Goal: Task Accomplishment & Management: Use online tool/utility

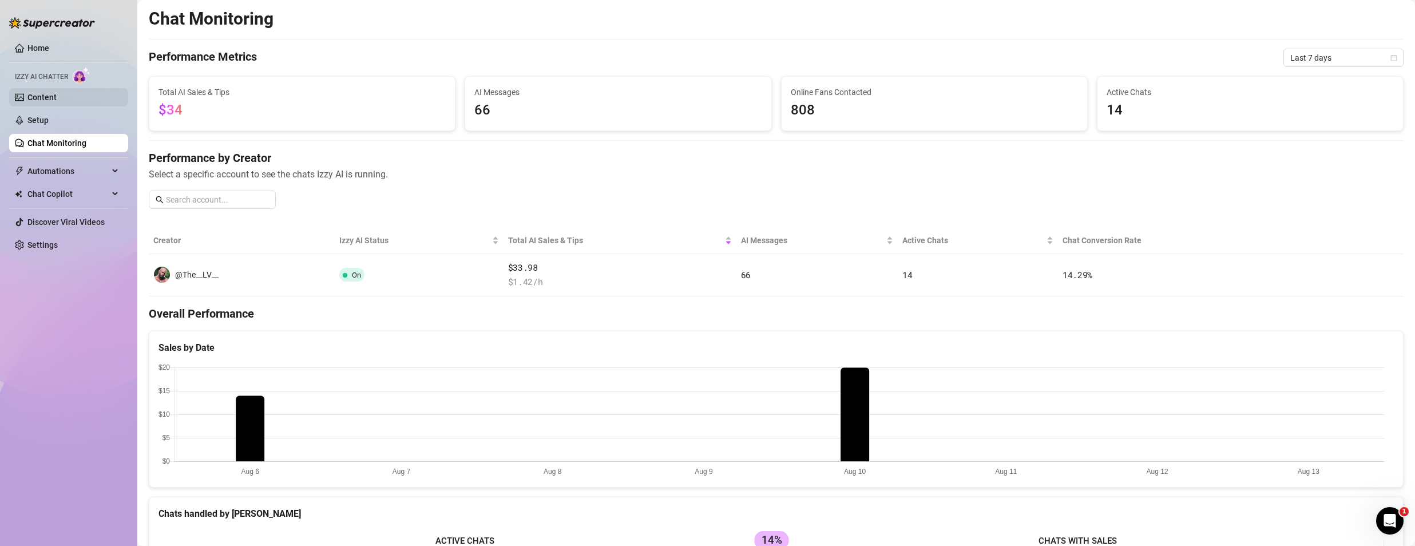
click at [50, 102] on link "Content" at bounding box center [41, 97] width 29 height 9
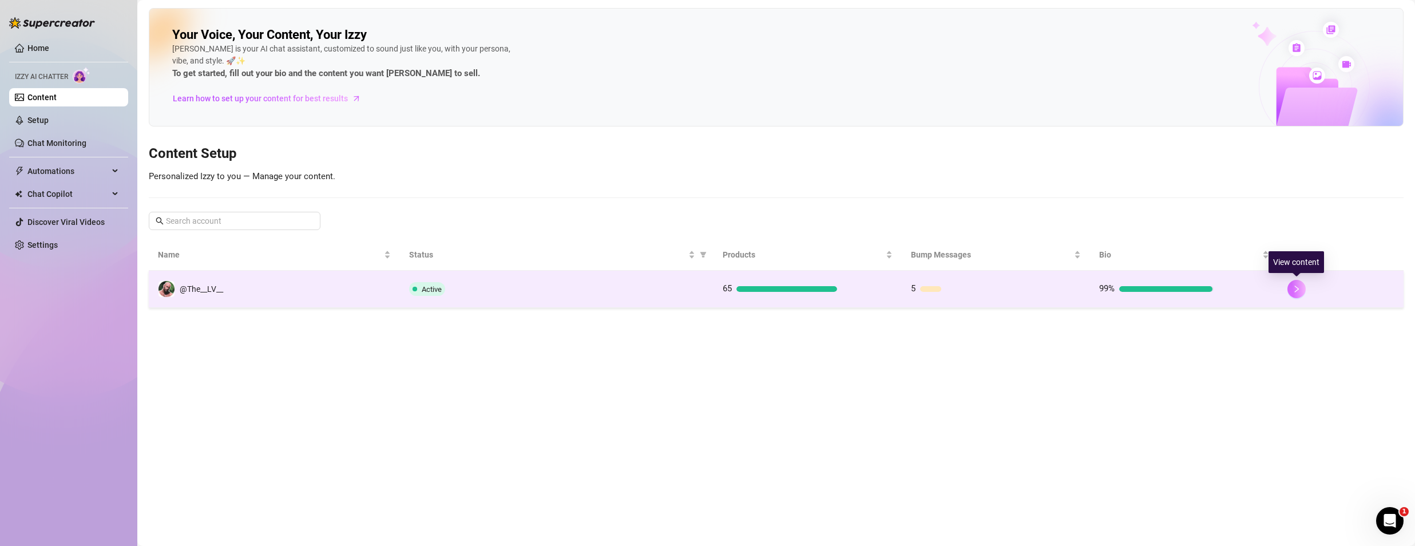
click at [1293, 285] on icon "right" at bounding box center [1296, 289] width 8 height 8
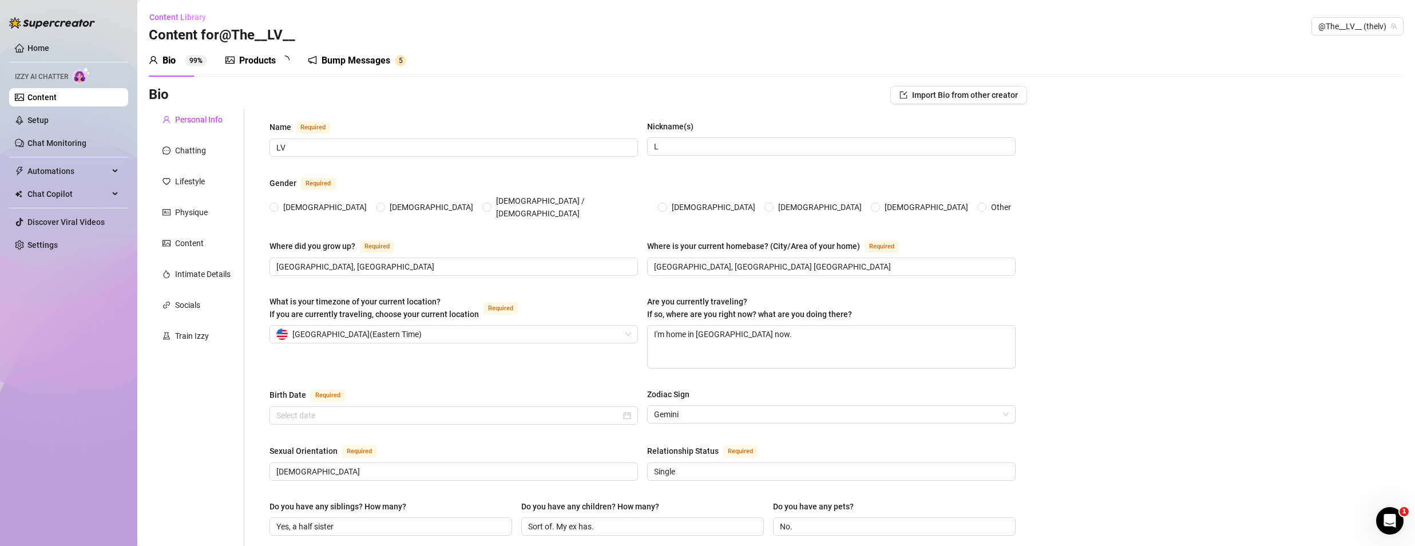
radio input "true"
type input "[DATE]"
click at [329, 62] on div "Bump Messages 5" at bounding box center [365, 61] width 98 height 14
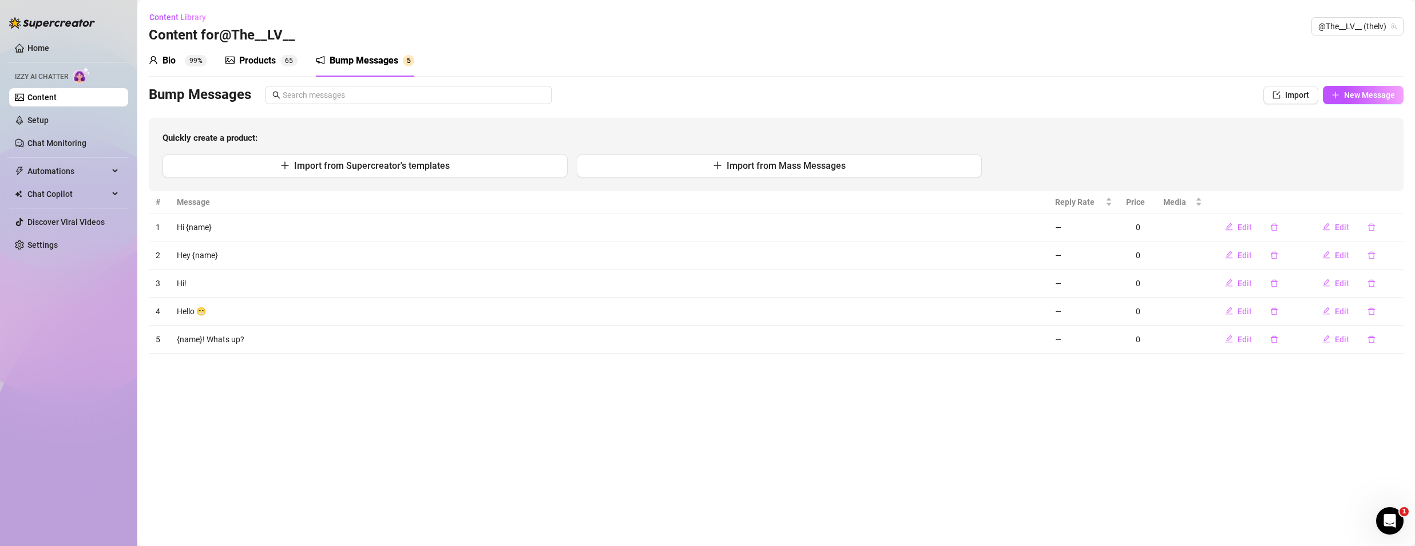
click at [247, 59] on div "Products" at bounding box center [257, 61] width 37 height 14
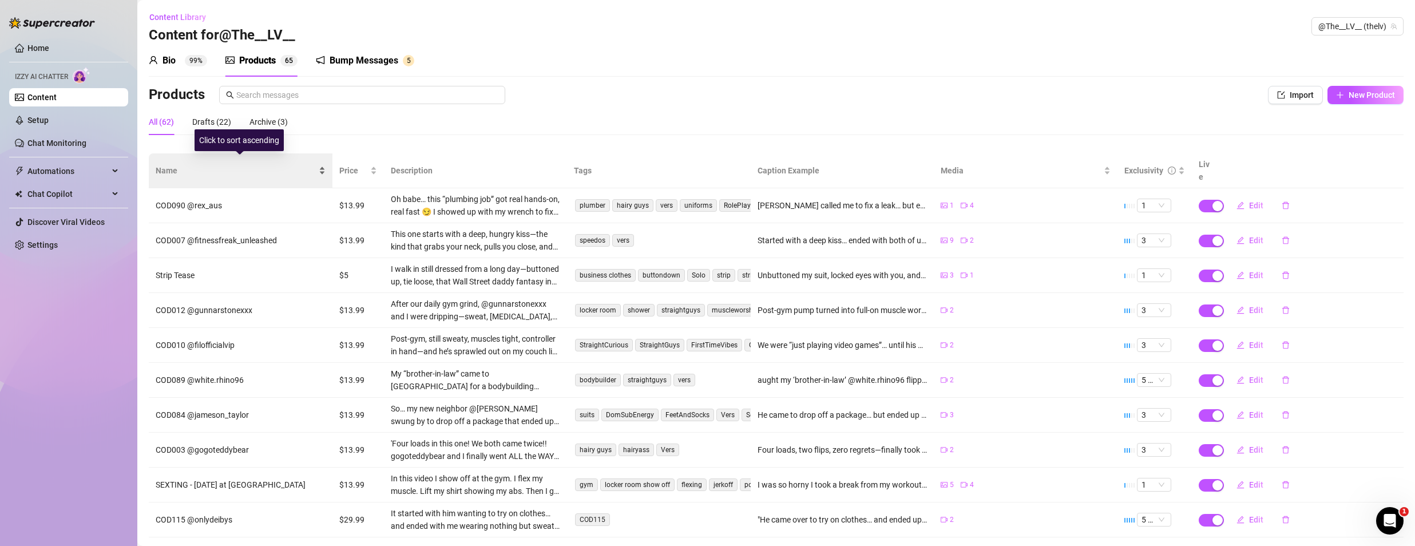
click at [168, 165] on span "Name" at bounding box center [236, 170] width 161 height 13
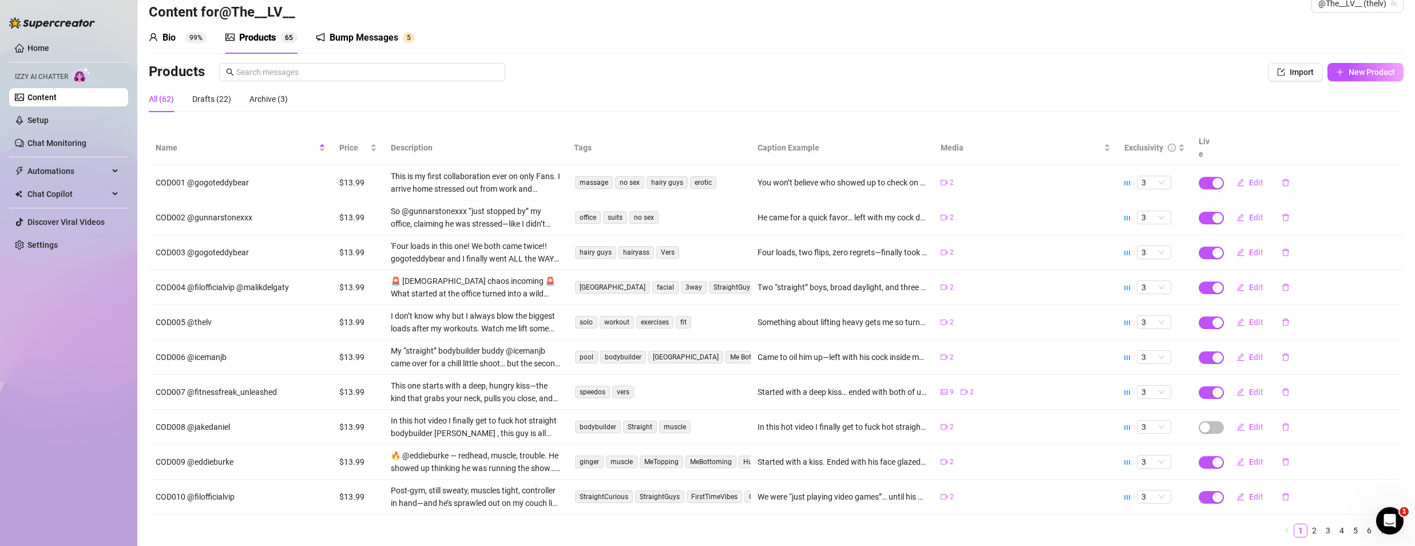
scroll to position [45, 0]
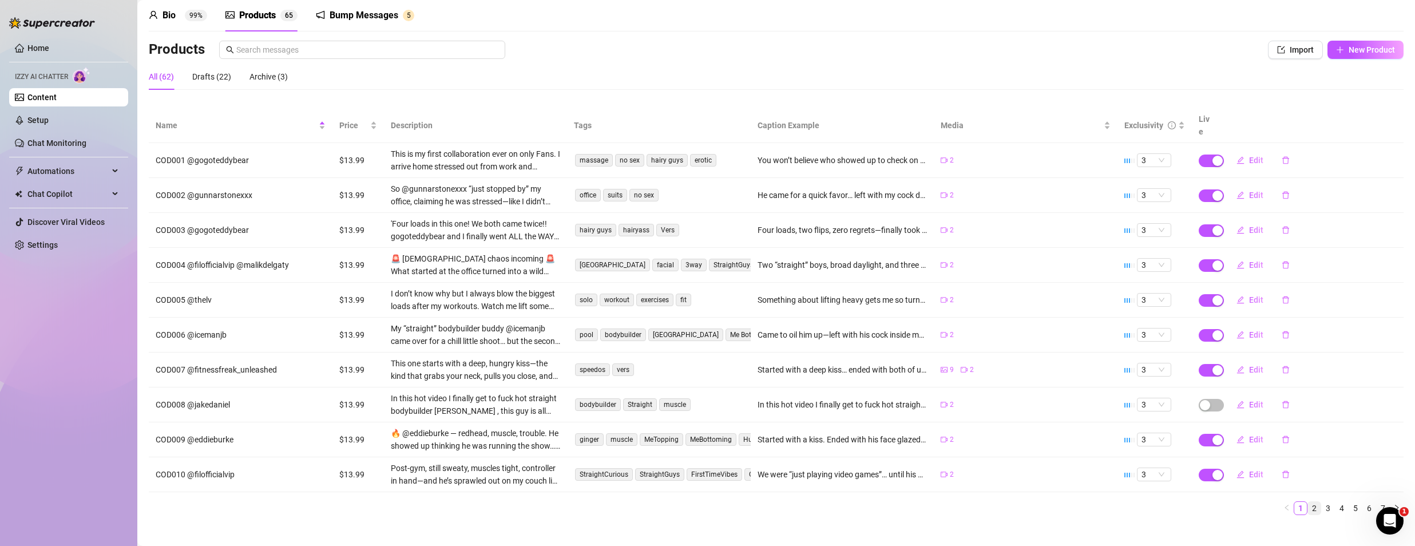
click at [1308, 502] on link "2" at bounding box center [1314, 508] width 13 height 13
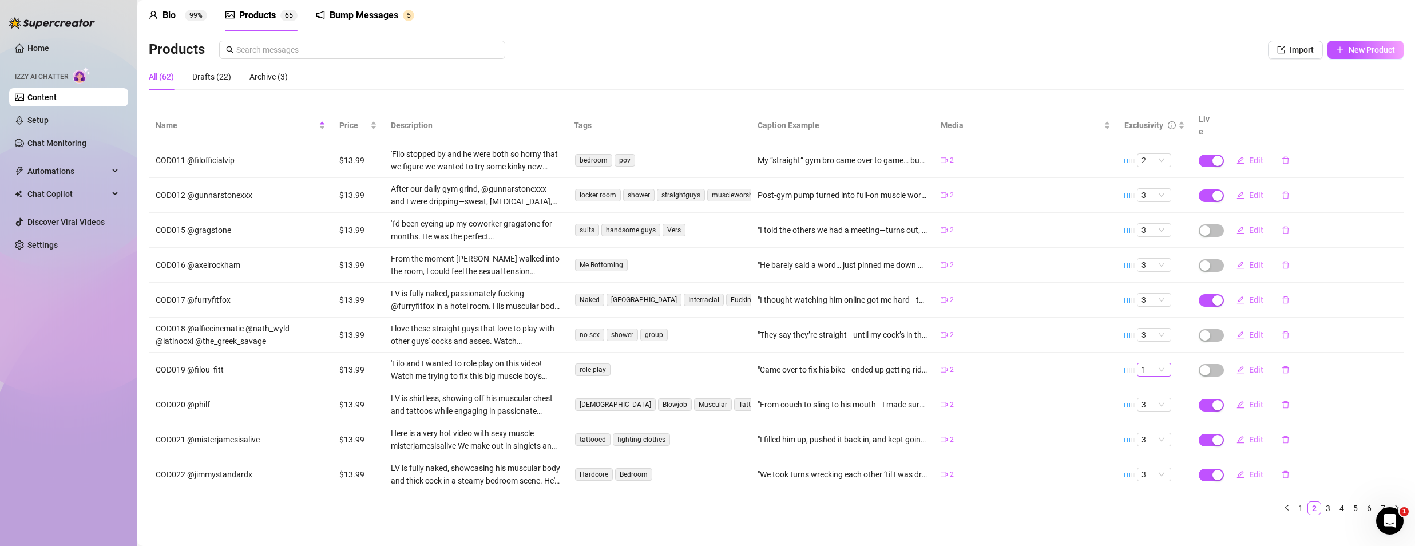
click at [1153, 363] on span "1" at bounding box center [1153, 369] width 25 height 13
click at [1140, 412] on div "3" at bounding box center [1145, 414] width 16 height 13
click at [1153, 363] on span "1" at bounding box center [1153, 369] width 25 height 13
click at [1146, 418] on div "3" at bounding box center [1145, 414] width 16 height 13
click at [1201, 365] on div "button" at bounding box center [1205, 370] width 10 height 10
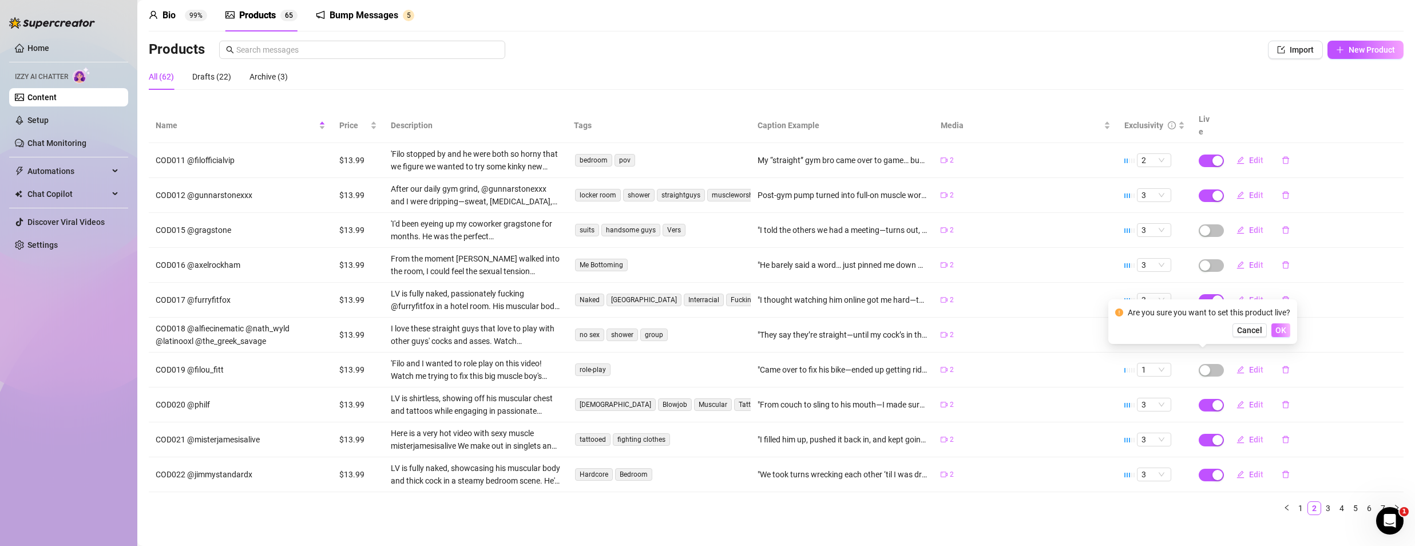
click at [1282, 331] on span "OK" at bounding box center [1280, 329] width 11 height 9
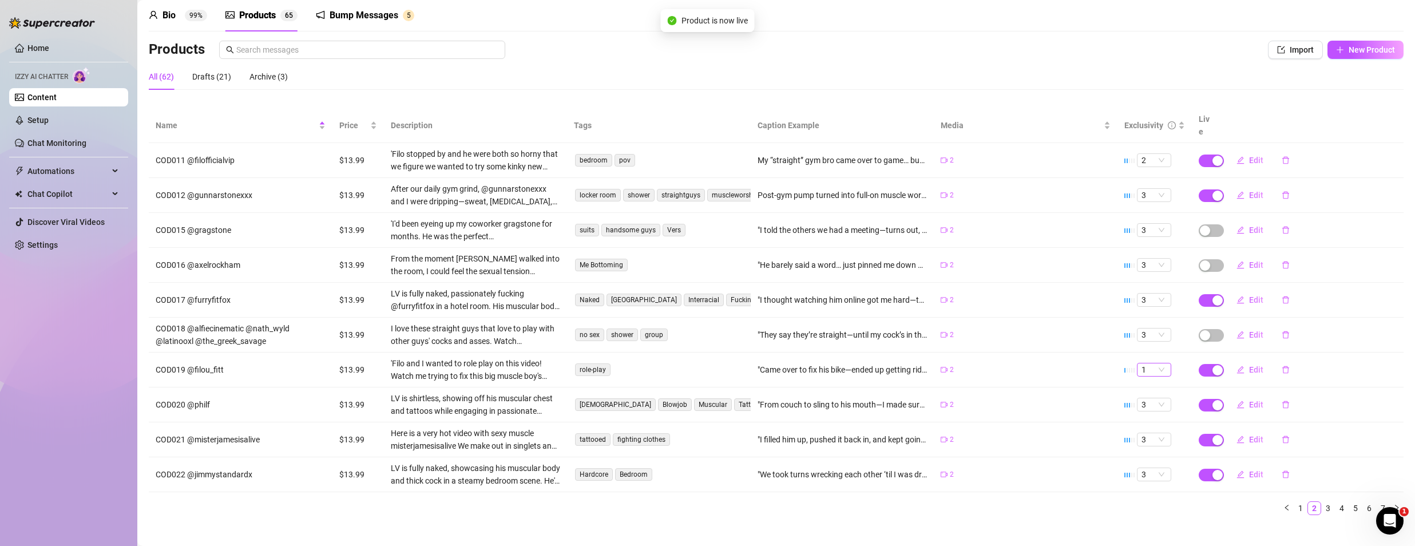
click at [1144, 363] on span "1" at bounding box center [1153, 369] width 25 height 13
click at [1142, 419] on div "3" at bounding box center [1145, 414] width 16 height 13
click at [1198, 364] on span "button" at bounding box center [1210, 370] width 25 height 13
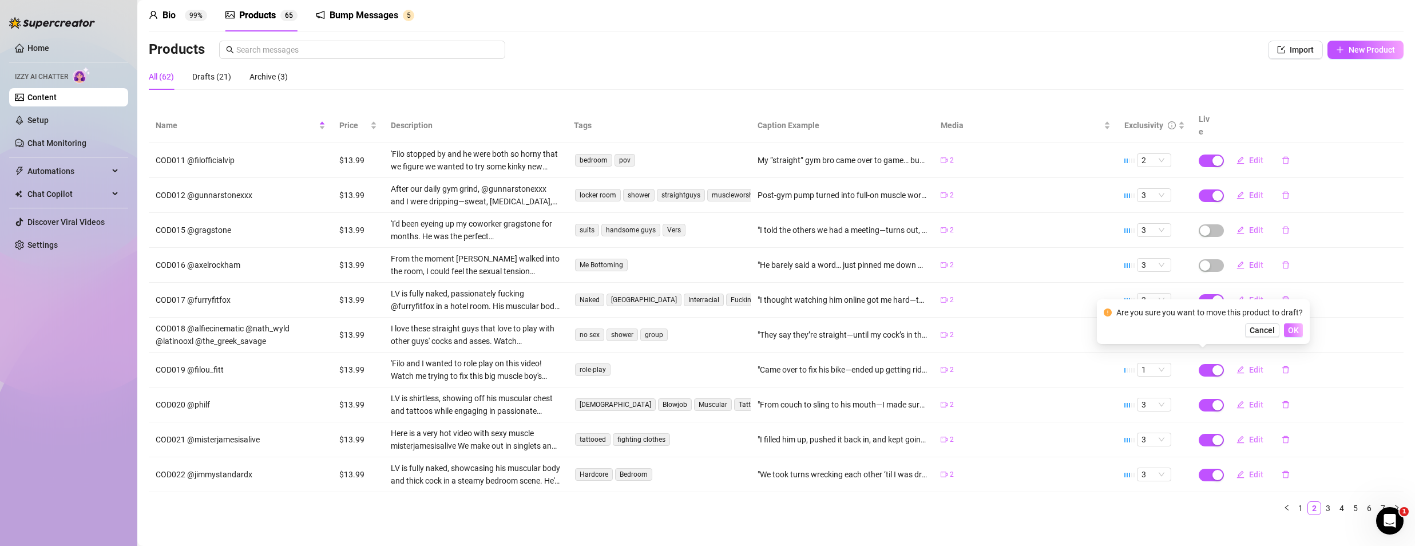
click at [1293, 328] on span "OK" at bounding box center [1293, 329] width 11 height 9
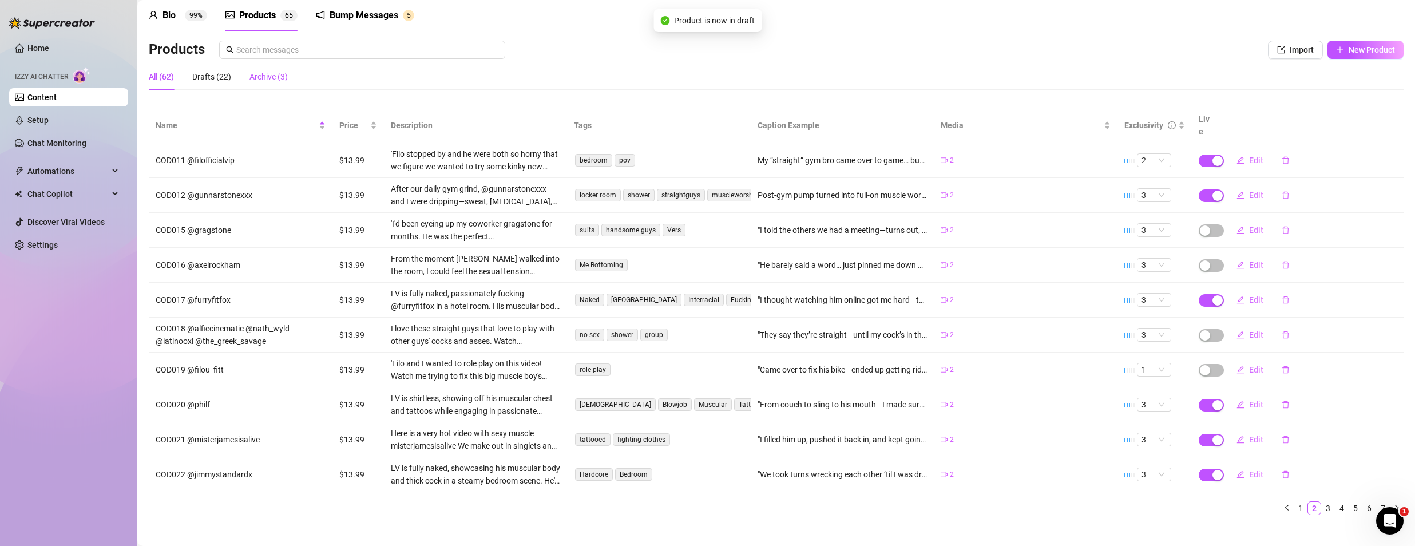
click at [264, 77] on div "Archive (3)" at bounding box center [268, 76] width 38 height 13
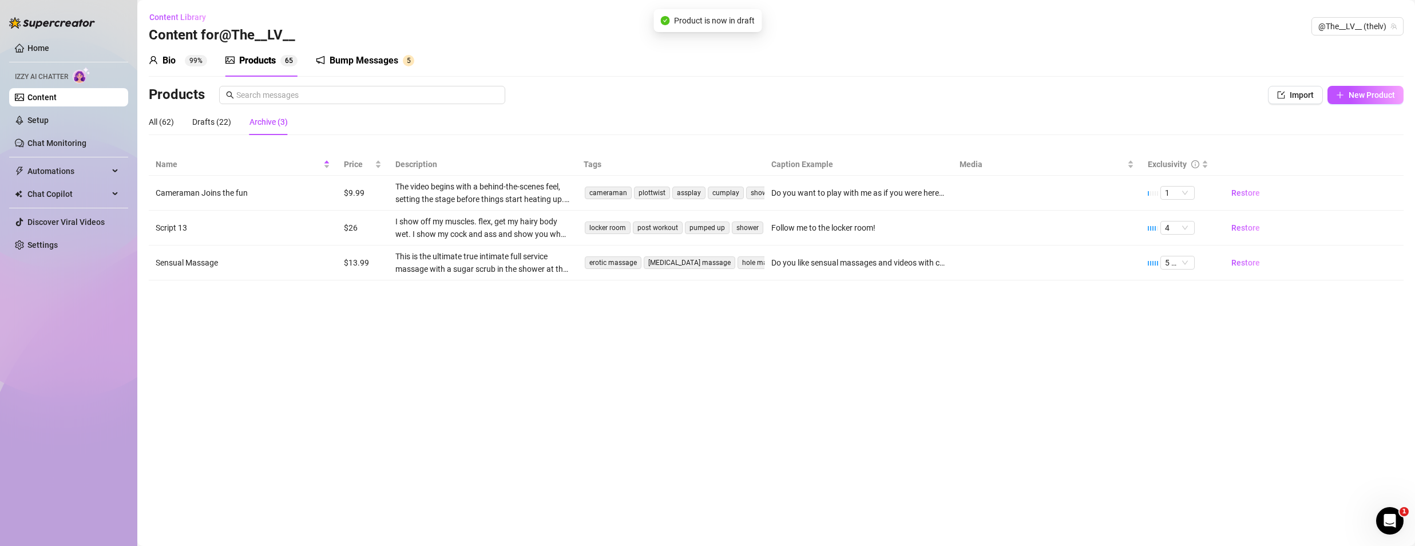
scroll to position [0, 0]
click at [208, 118] on div "Drafts (22)" at bounding box center [211, 122] width 39 height 13
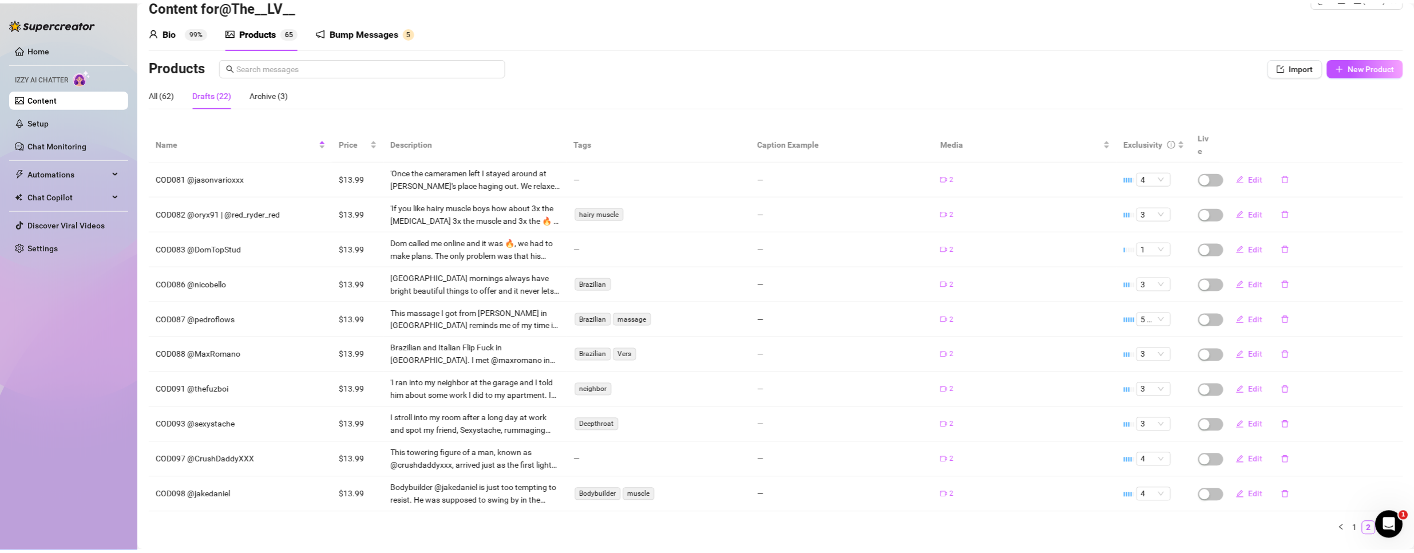
scroll to position [45, 0]
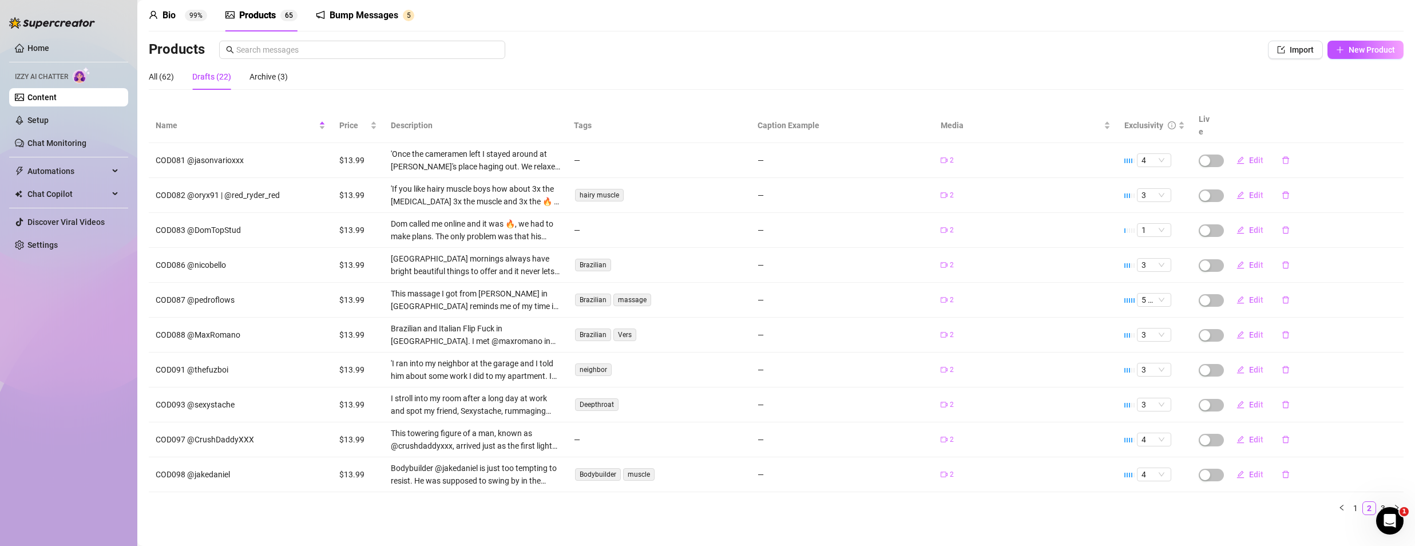
click at [161, 15] on div "Bio 99%" at bounding box center [178, 16] width 58 height 14
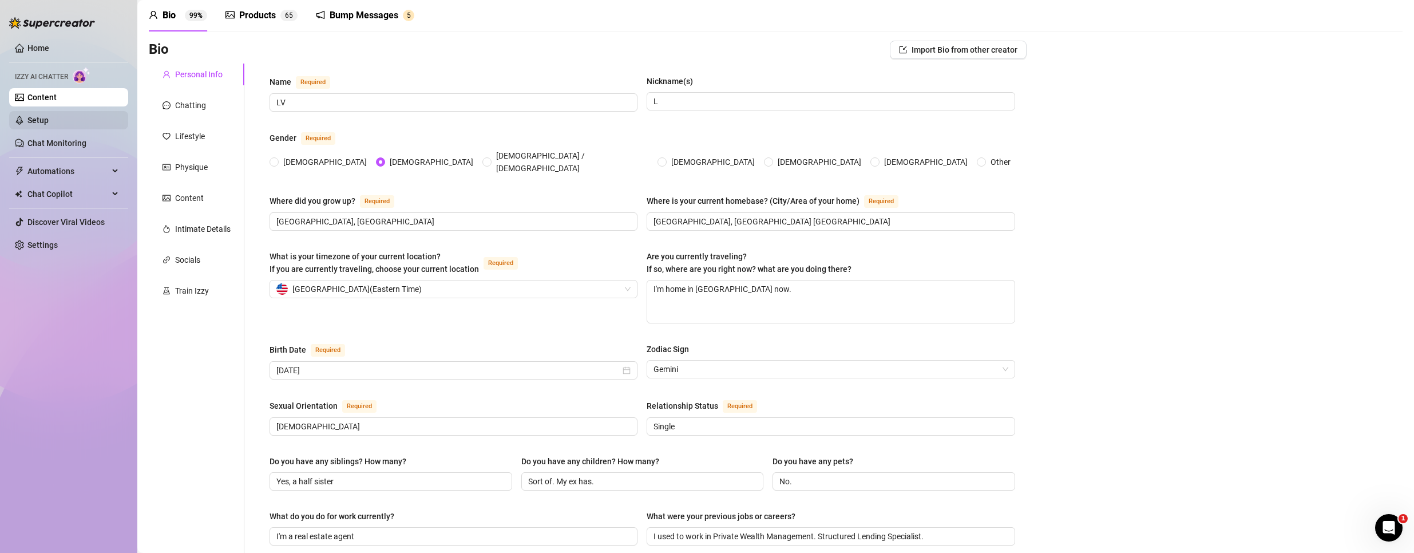
click at [35, 116] on link "Setup" at bounding box center [37, 120] width 21 height 9
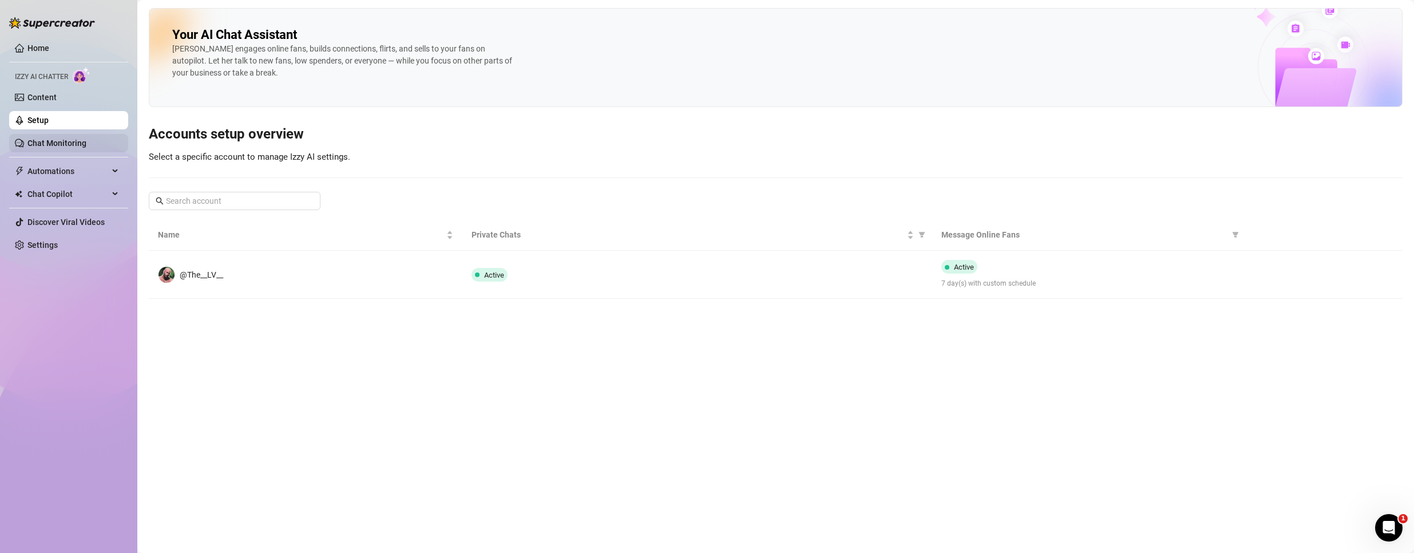
click at [43, 138] on link "Chat Monitoring" at bounding box center [56, 142] width 59 height 9
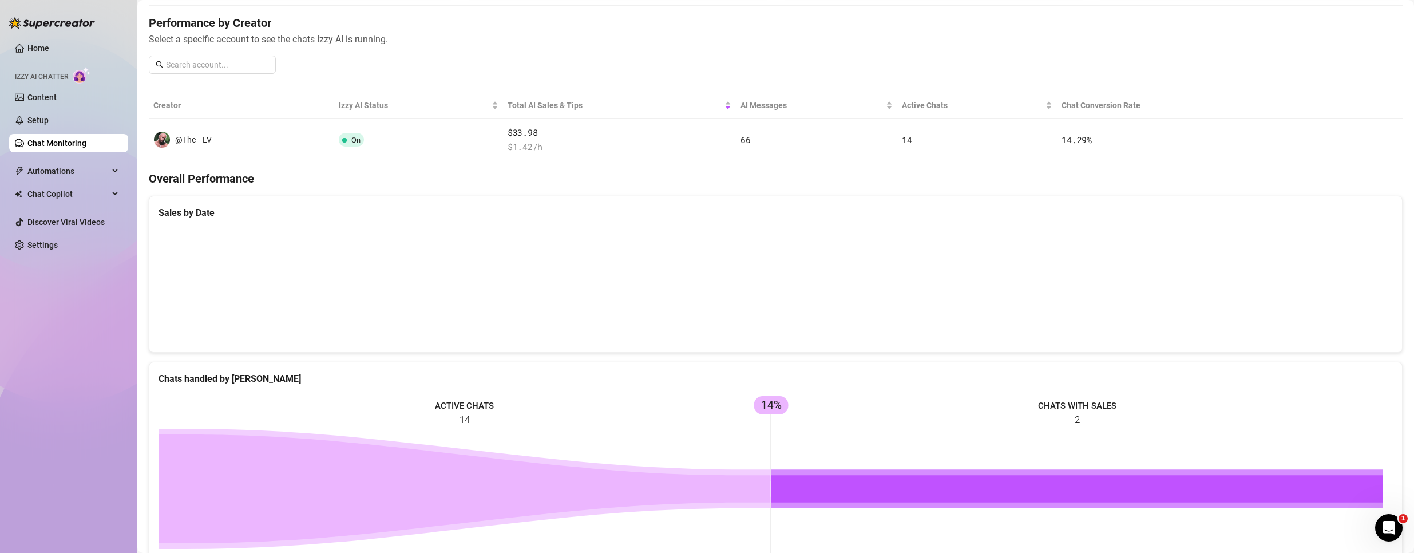
scroll to position [114, 0]
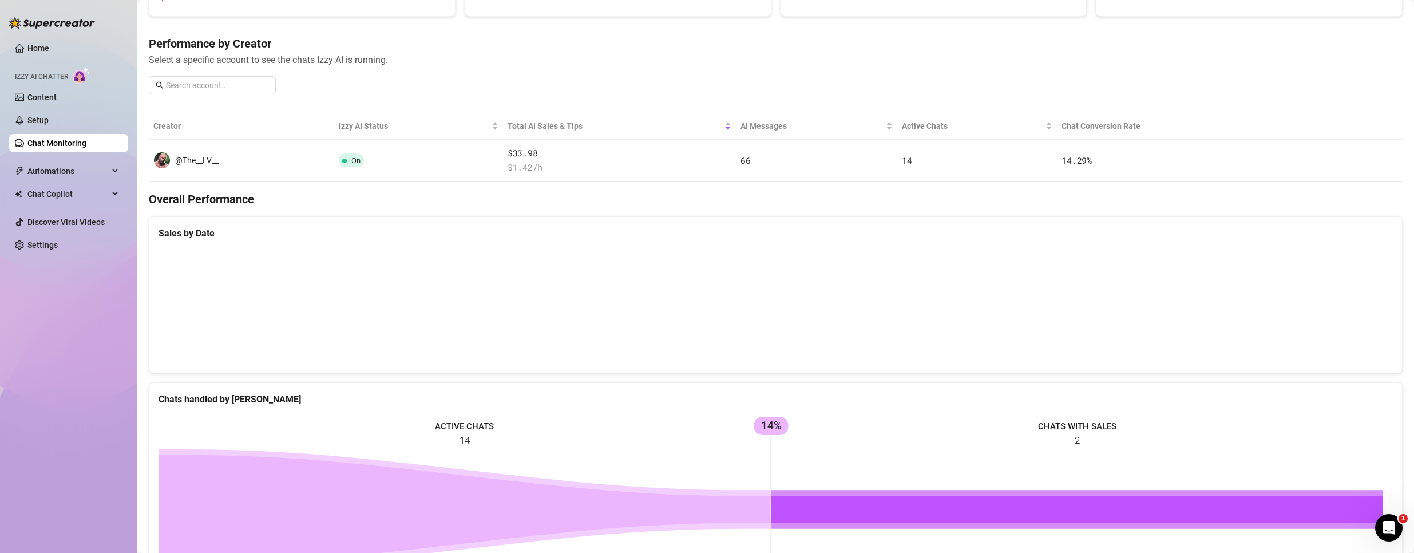
click at [240, 297] on canvas at bounding box center [770, 306] width 1224 height 114
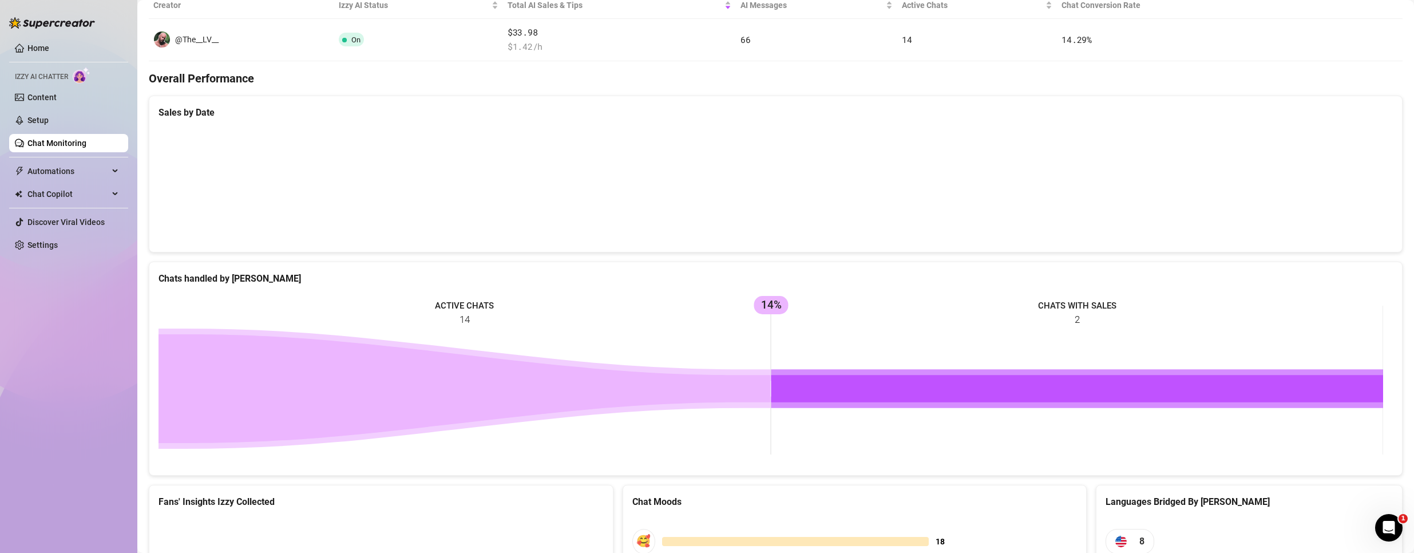
scroll to position [27, 0]
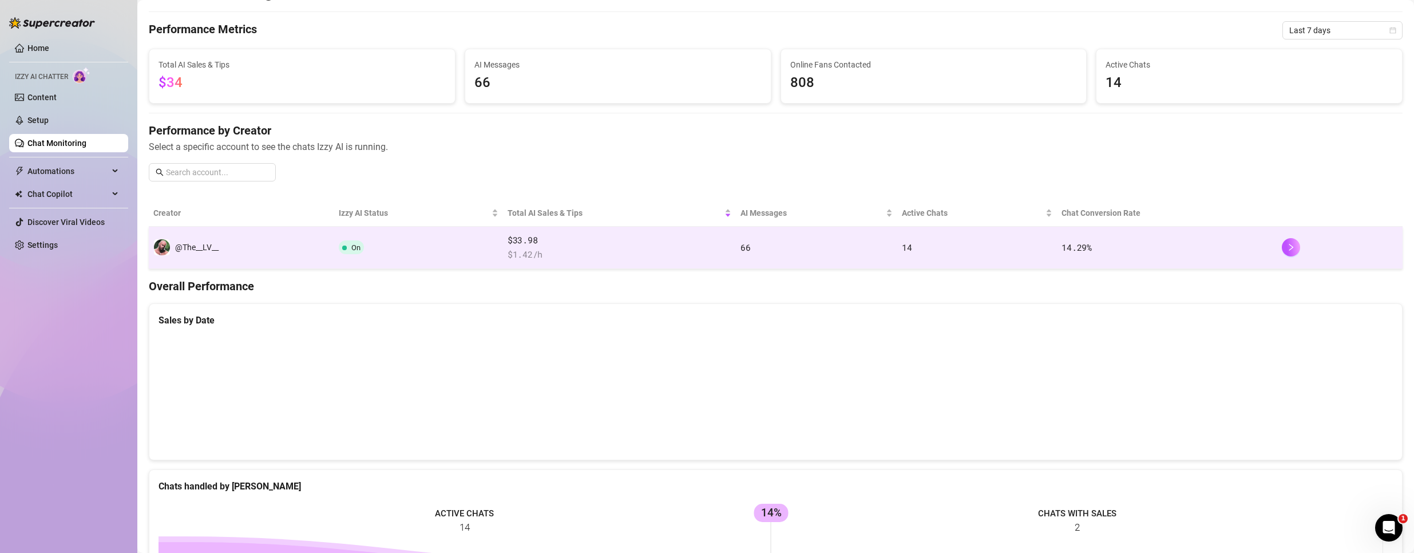
click at [1277, 246] on td at bounding box center [1339, 248] width 125 height 42
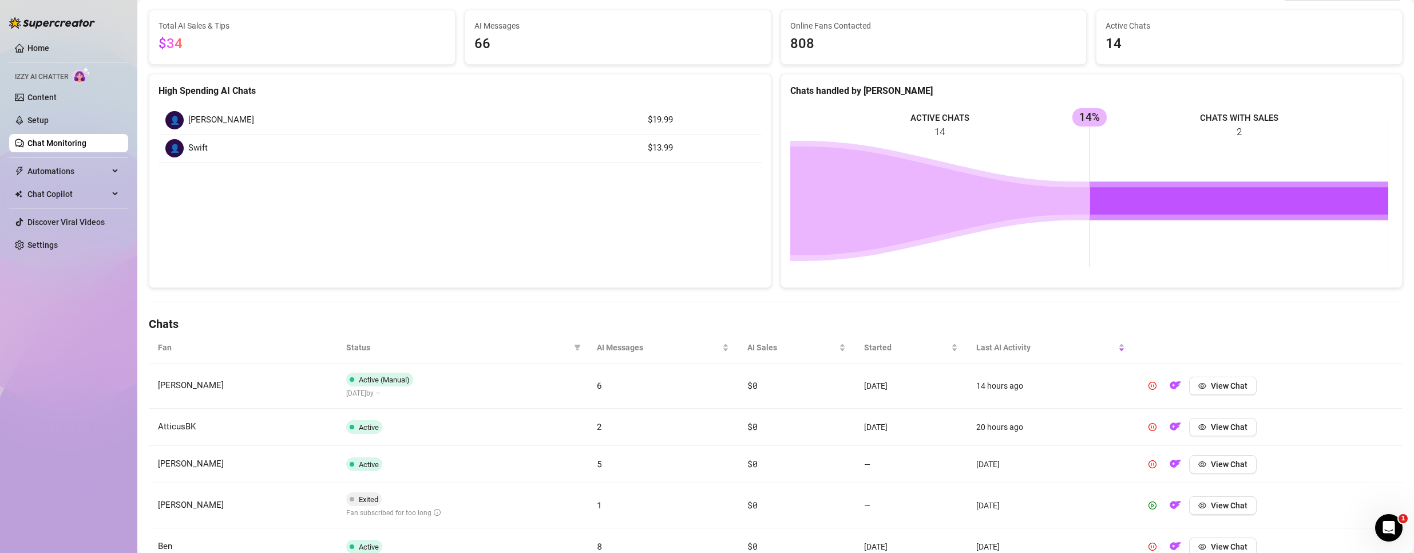
scroll to position [114, 0]
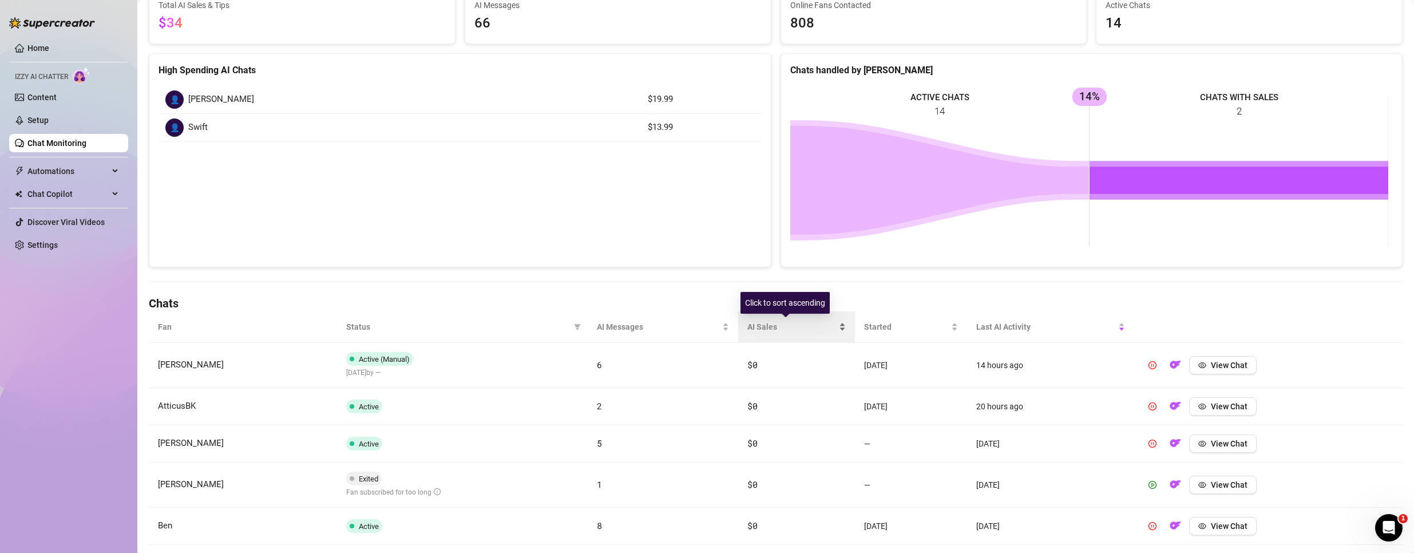
click at [747, 329] on span "AI Sales" at bounding box center [791, 326] width 89 height 13
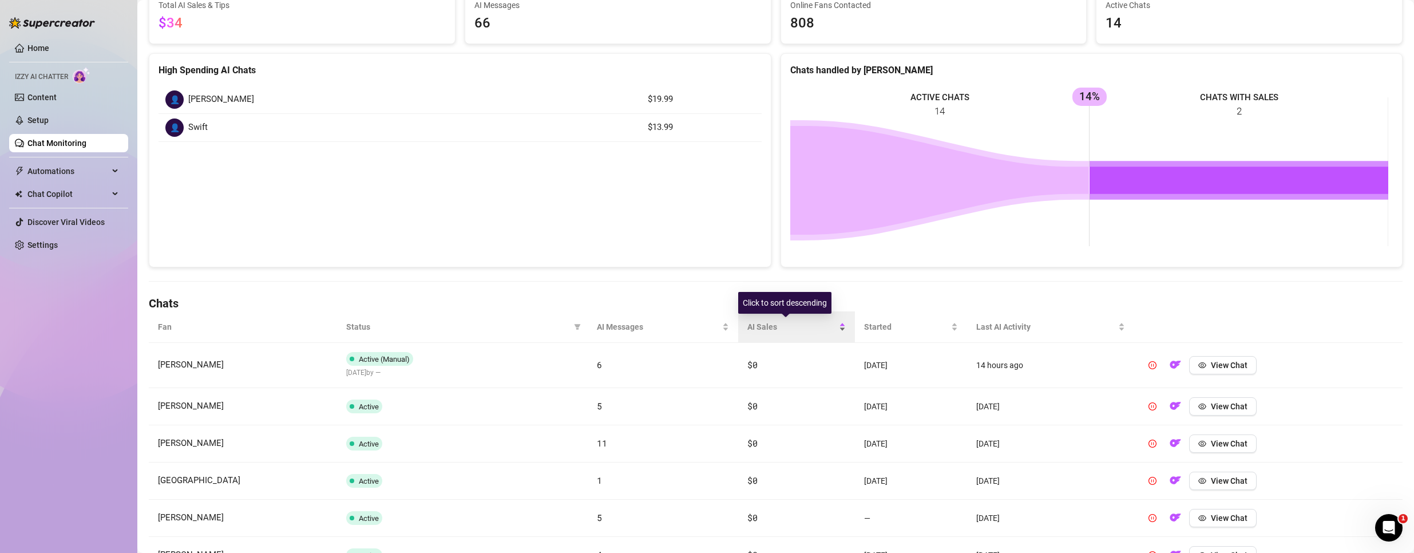
click at [829, 328] on div "AI Sales" at bounding box center [796, 326] width 98 height 13
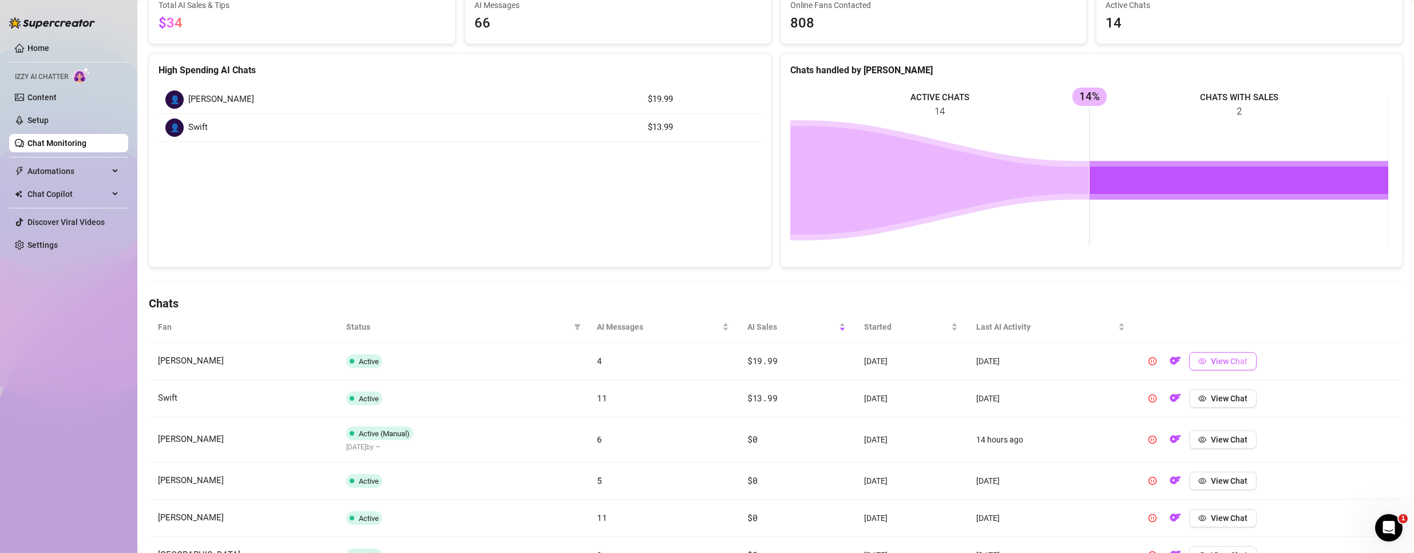
click at [1210, 359] on button "View Chat" at bounding box center [1223, 361] width 68 height 18
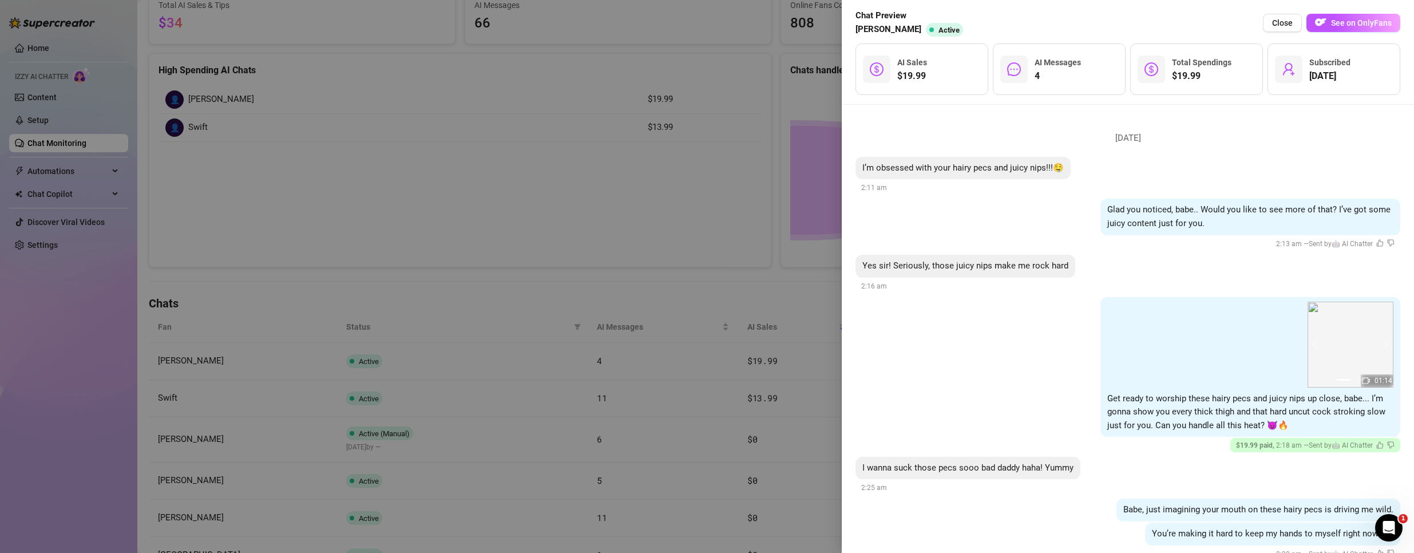
scroll to position [343, 0]
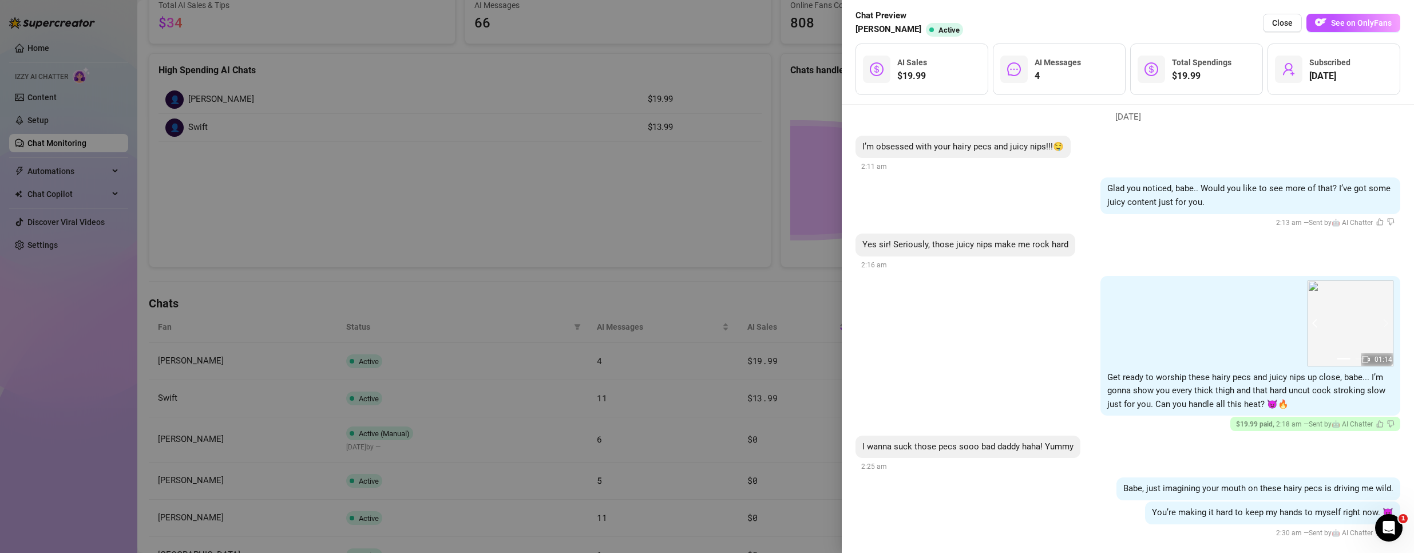
click at [1312, 323] on button "prev" at bounding box center [1316, 323] width 9 height 9
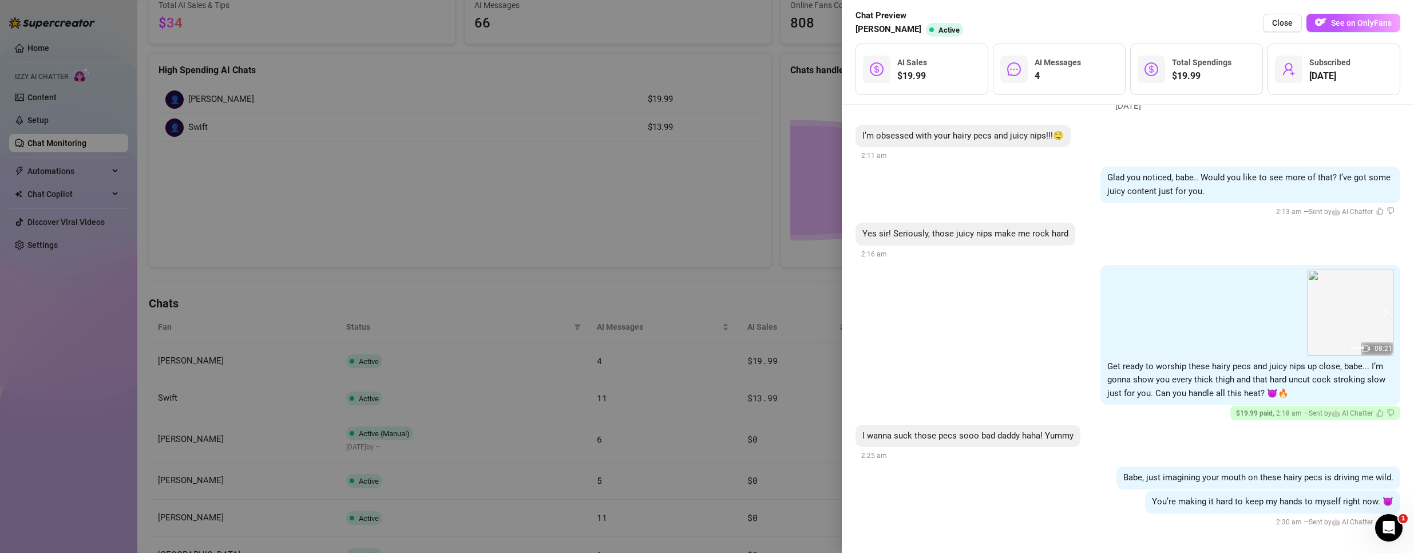
click at [1379, 309] on button "next" at bounding box center [1383, 312] width 9 height 9
click at [562, 202] on div at bounding box center [707, 276] width 1414 height 553
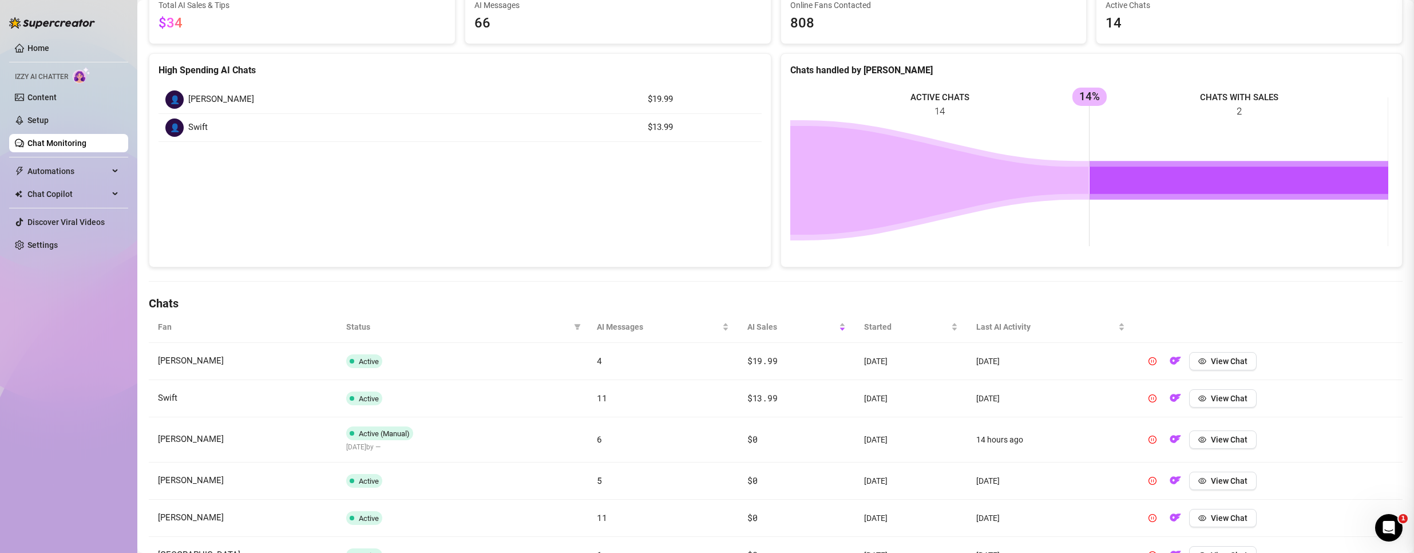
scroll to position [0, 0]
